Goal: Information Seeking & Learning: Learn about a topic

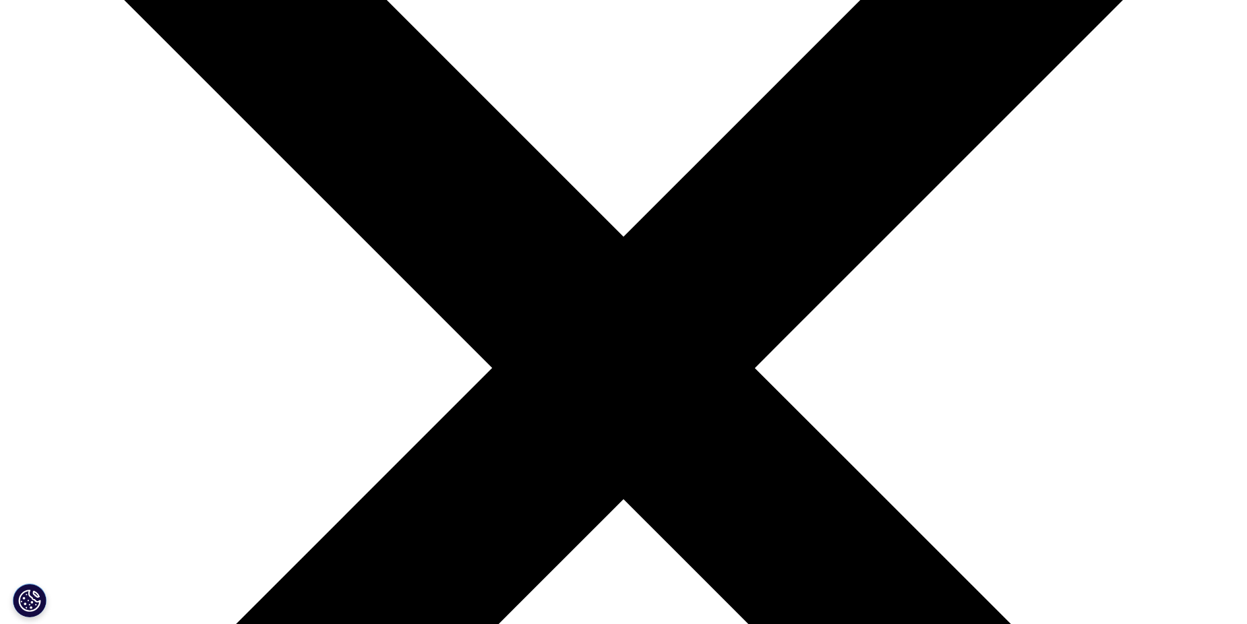
scroll to position [125, 795]
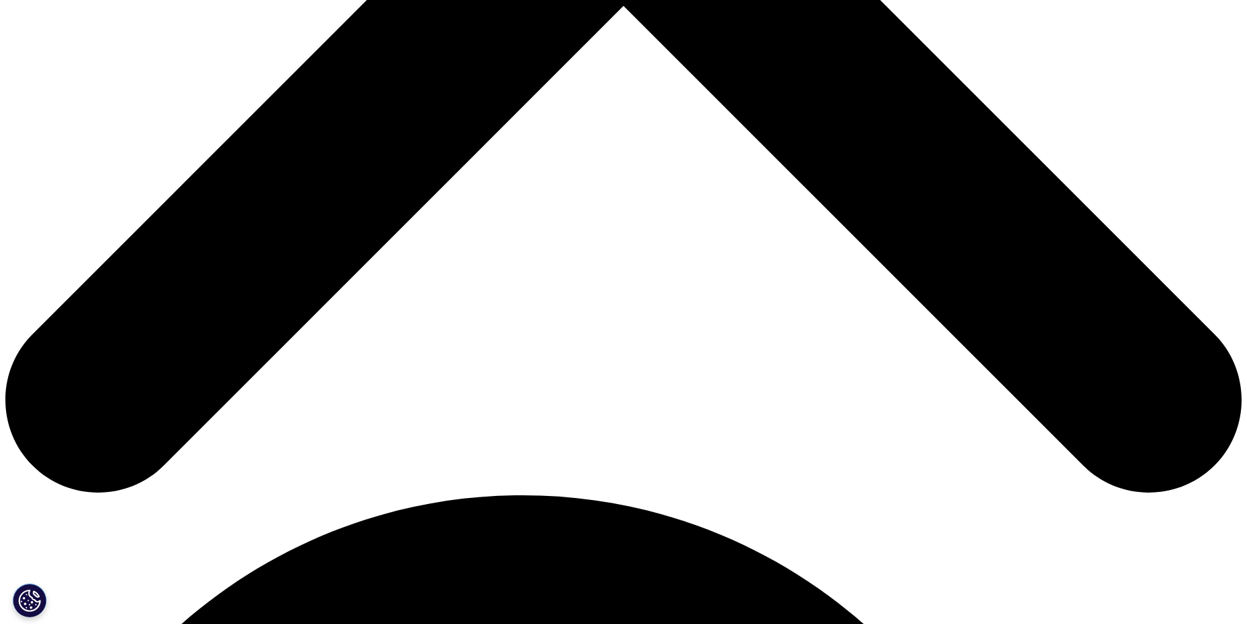
scroll to position [809, 0]
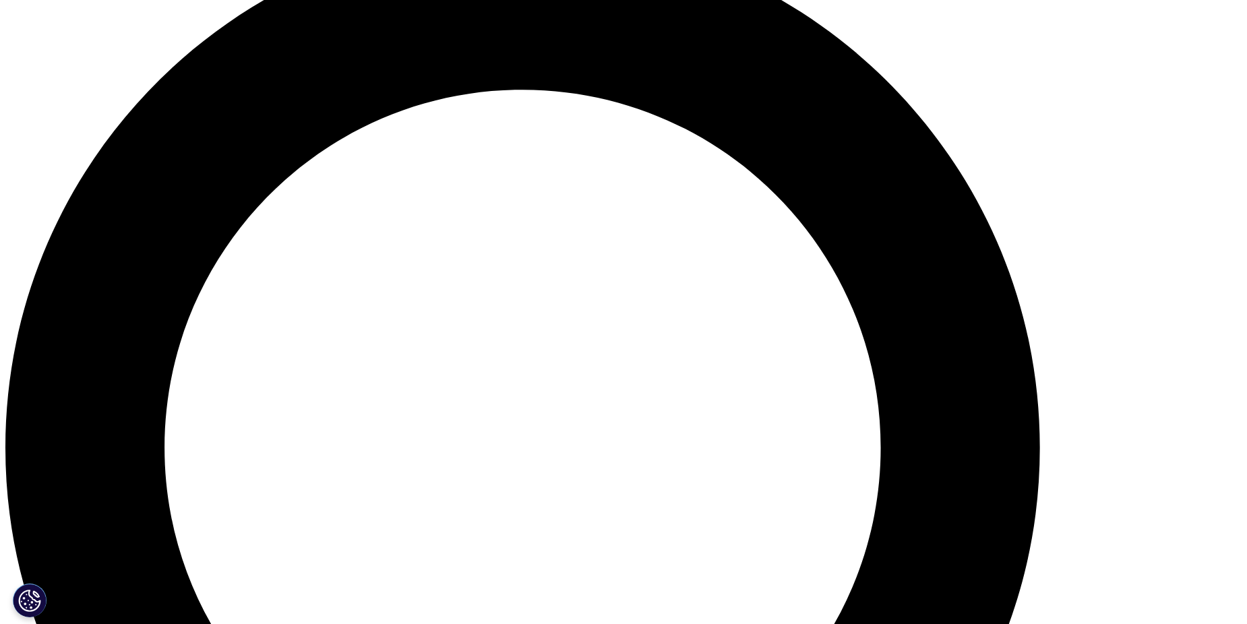
scroll to position [1348, 0]
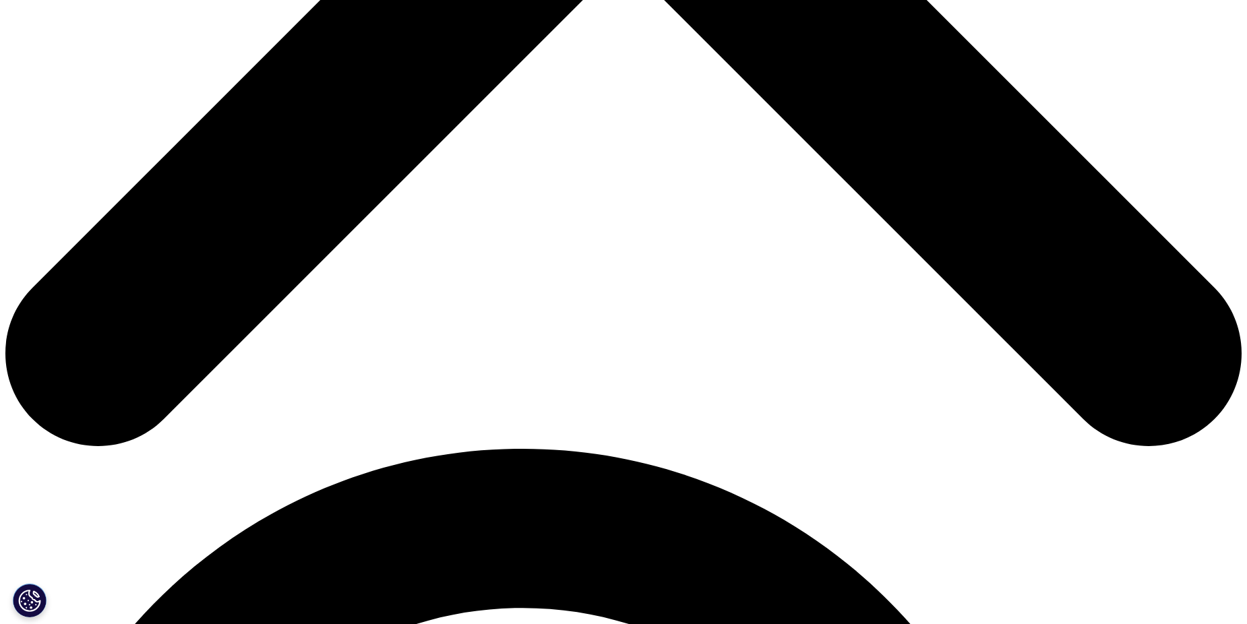
scroll to position [141, 795]
